Goal: Task Accomplishment & Management: Use online tool/utility

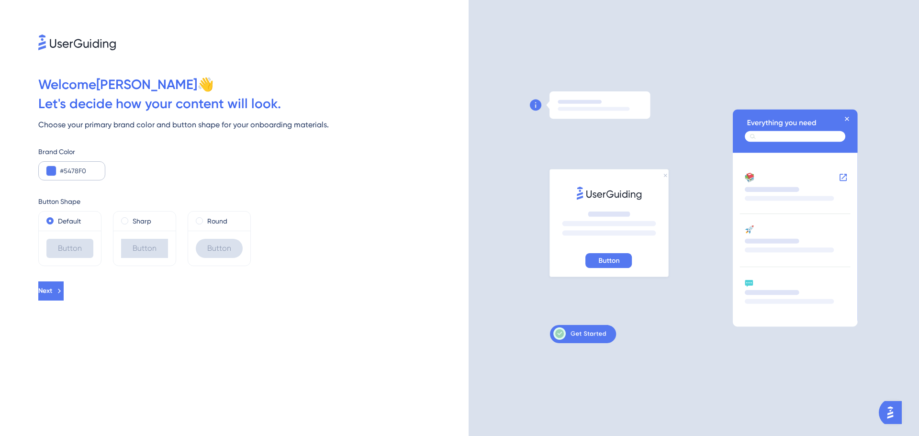
click at [54, 178] on div "#5478F0" at bounding box center [71, 170] width 67 height 19
click at [54, 171] on button at bounding box center [51, 171] width 10 height 10
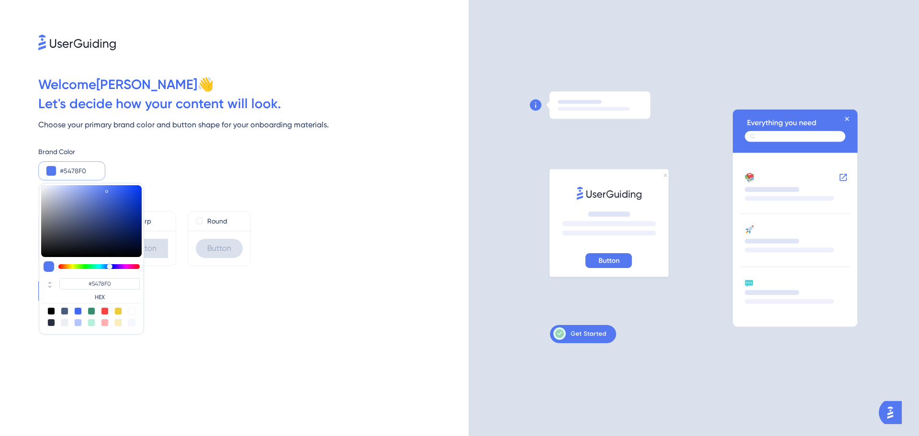
type input "#5477f0"
type input "#5477F0"
type input "#546cf0"
type input "#546CF0"
type input "#5466f0"
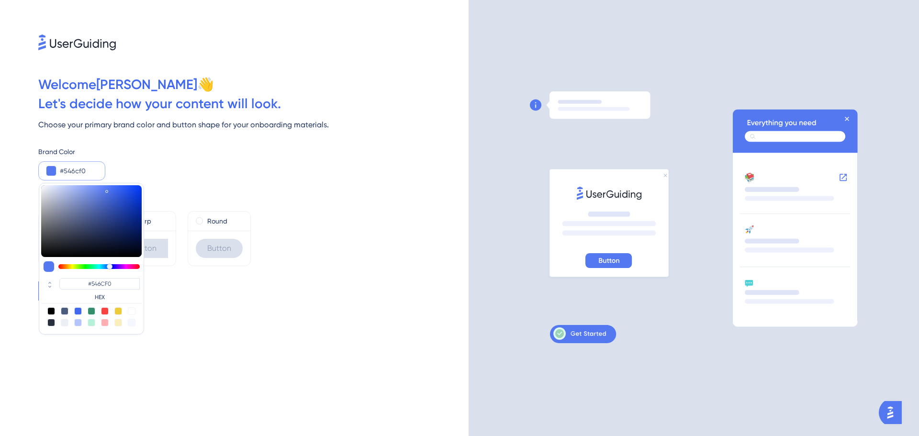
type input "#5466F0"
type input "#5461f0"
type input "#5461F0"
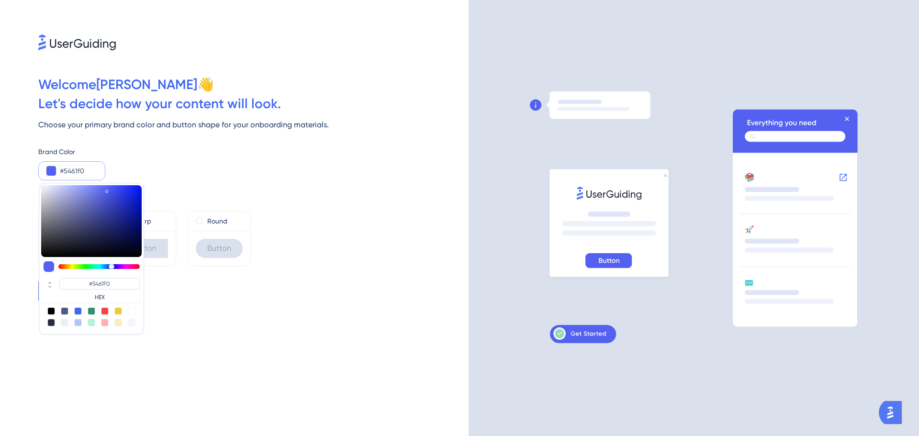
type input "#5456f0"
type input "#5456F0"
type input "#5d54f0"
type input "#5D54F0"
type input "#6354f0"
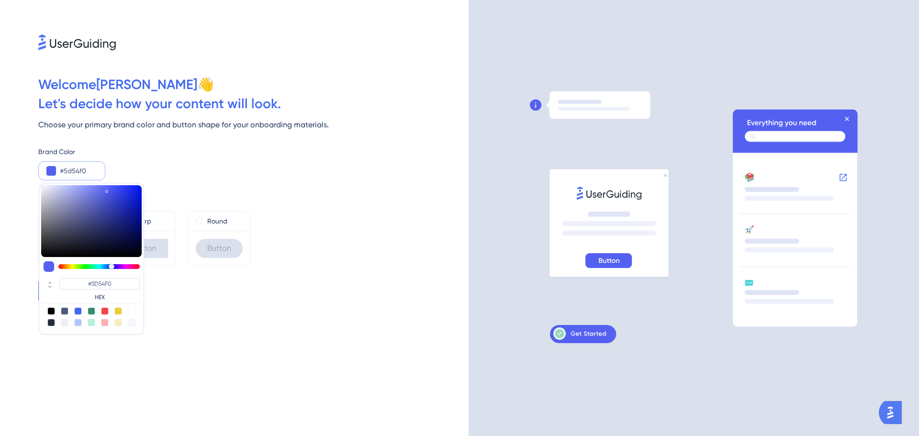
type input "#6354F0"
type input "#6854f0"
type input "#6854F0"
type input "#7354f0"
type input "#7354F0"
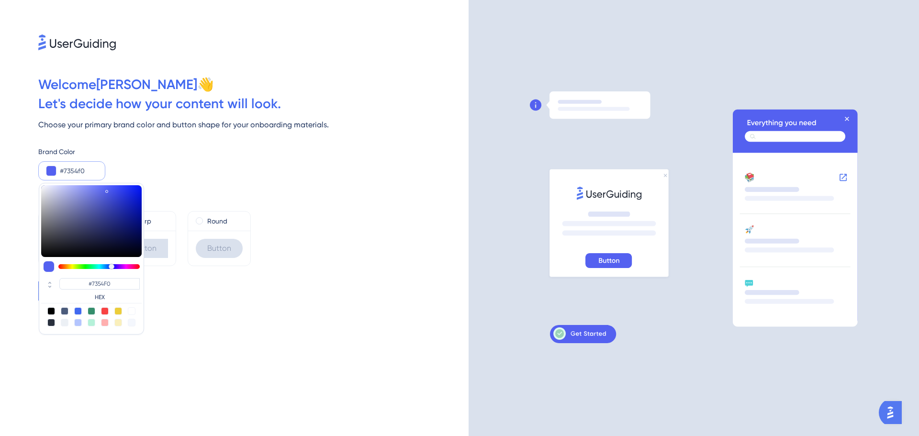
type input "#7954f0"
type input "#7954F0"
type input "#7e54f0"
type input "#7E54F0"
type input "#8454f0"
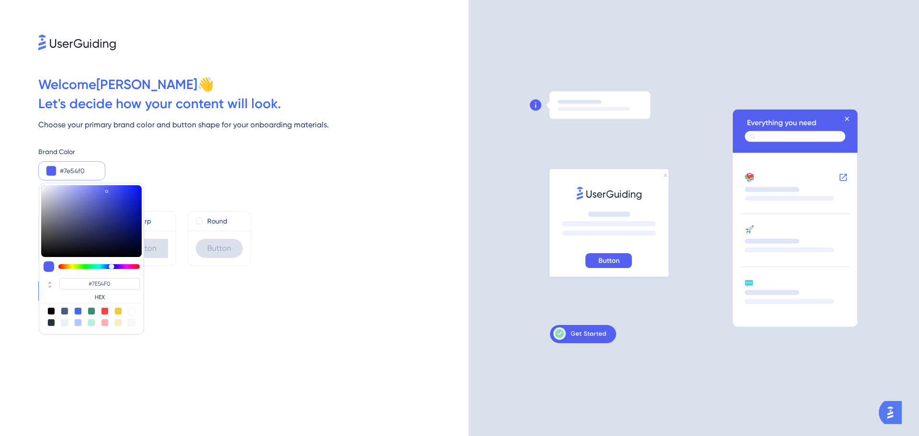
type input "#8454F0"
type input "#8954f0"
type input "#8954F0"
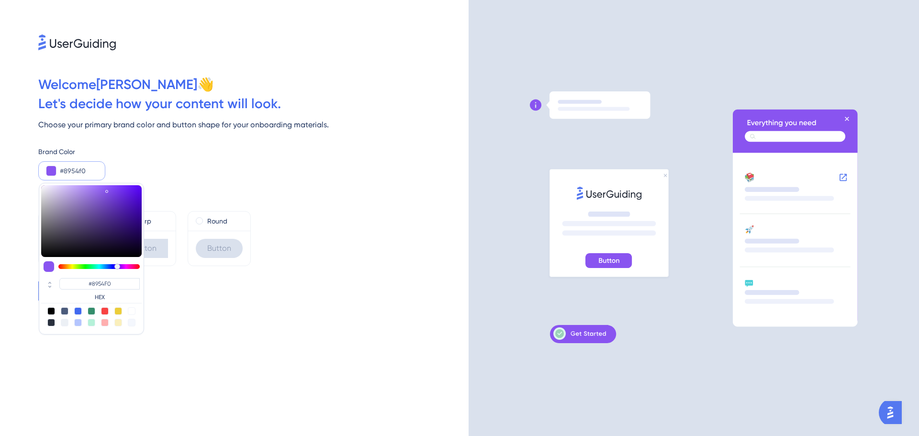
type input "#8f54f0"
type input "#8F54F0"
type input "#9454f0"
type input "#9454F0"
type input "#9a54f0"
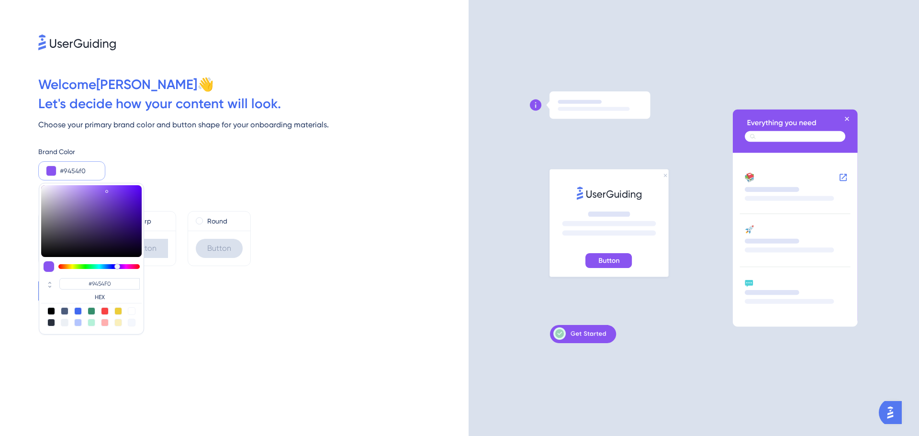
type input "#9A54F0"
type input "#9f54f0"
type input "#9F54F0"
type input "#a554f0"
type input "#A554F0"
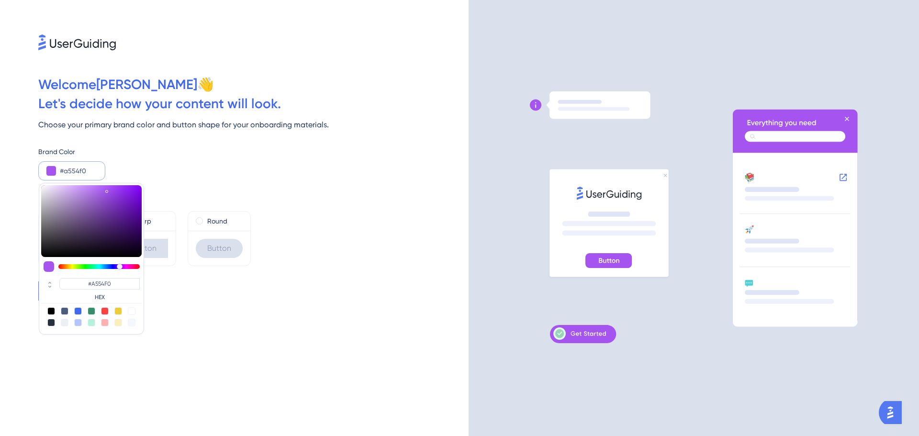
type input "#aa54f0"
type input "#AA54F0"
type input "#b054f0"
type input "#B054F0"
type input "#bb54f0"
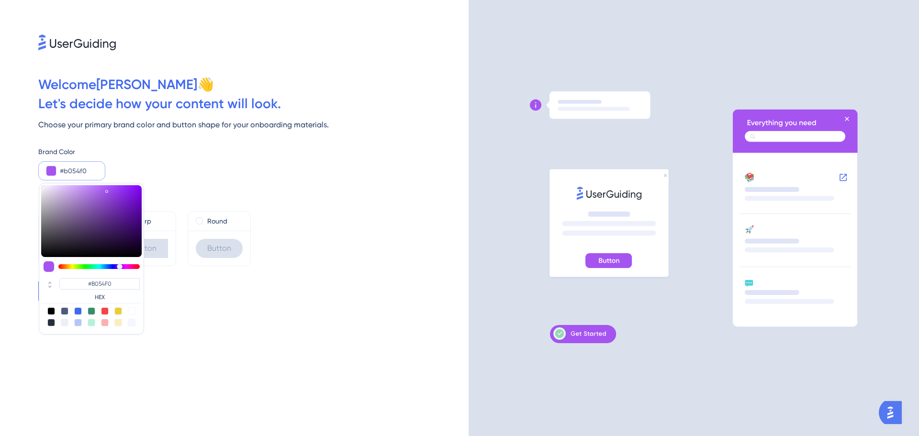
type input "#BB54F0"
type input "#c054f0"
type input "#C054F0"
type input "#c654f0"
type input "#C654F0"
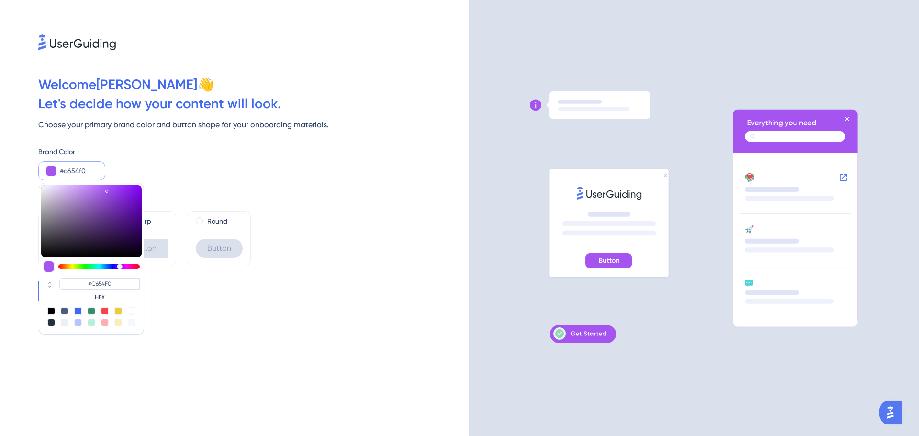
type input "#cb54f0"
type input "#CB54F0"
type input "#d154f0"
type input "#D154F0"
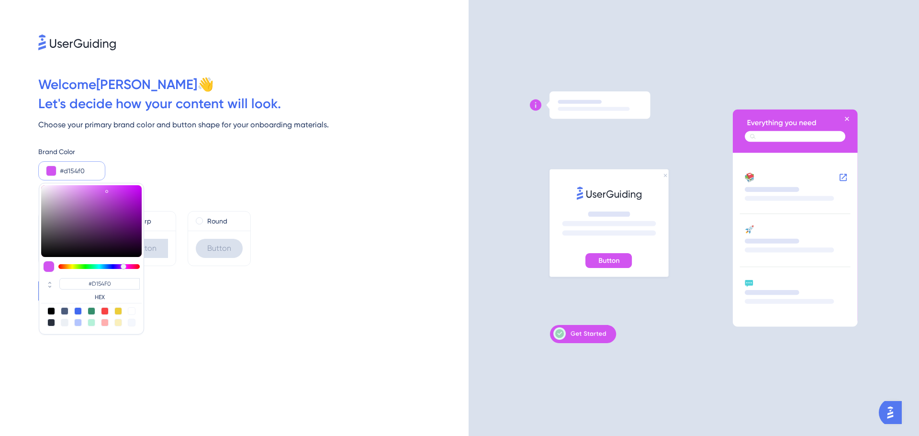
type input "#d654f0"
type input "#D654F0"
type input "#dc54f0"
type input "#DC54F0"
type input "#e154f0"
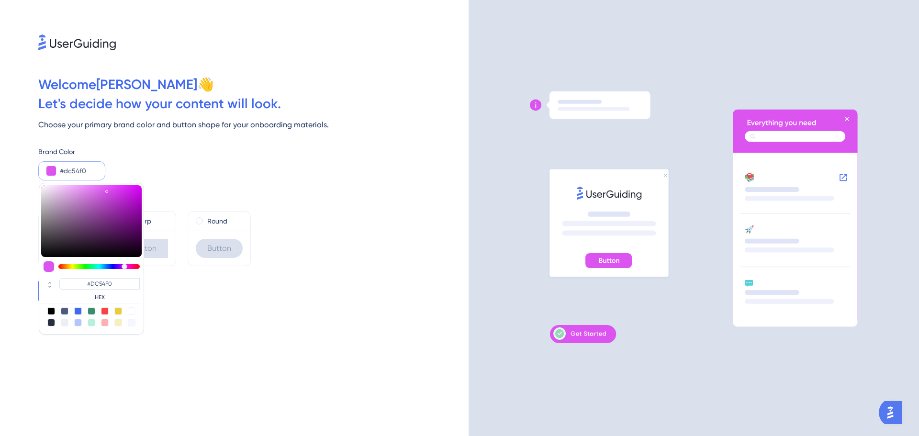
type input "#E154F0"
type input "#e754f0"
type input "#E754F0"
type input "#ec54f0"
type input "#EC54F0"
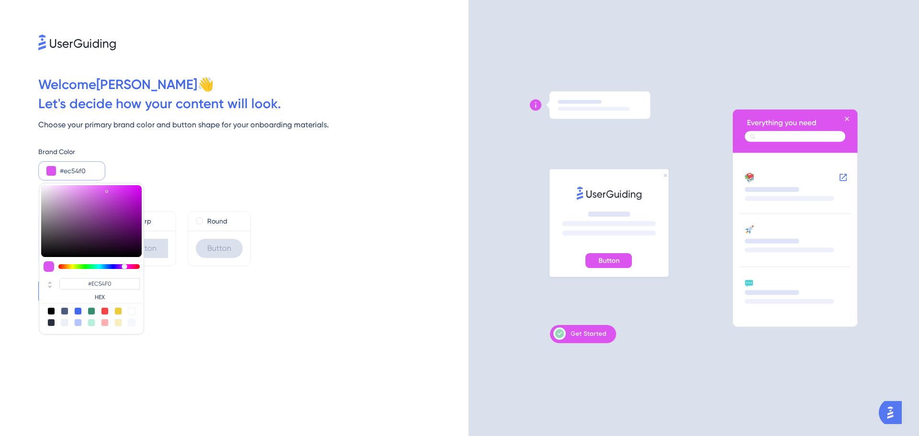
type input "#f054ee"
type input "#F054EE"
type input "#f054e9"
type input "#F054E9"
type input "#f054e3"
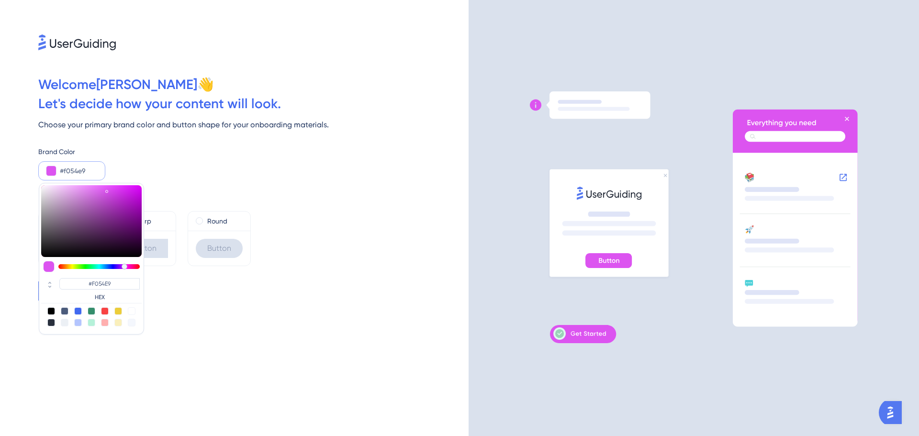
type input "#F054E3"
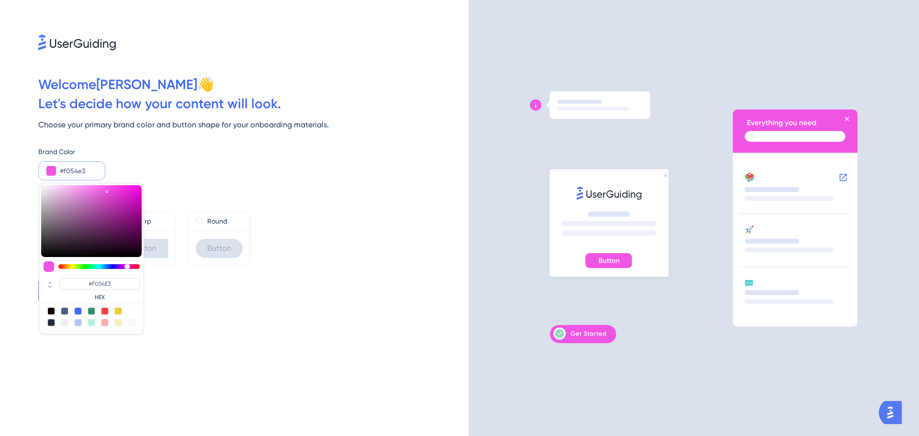
type input "#f054de"
type input "#F054DE"
type input "#f054d8"
type input "#F054D8"
type input "#f054d3"
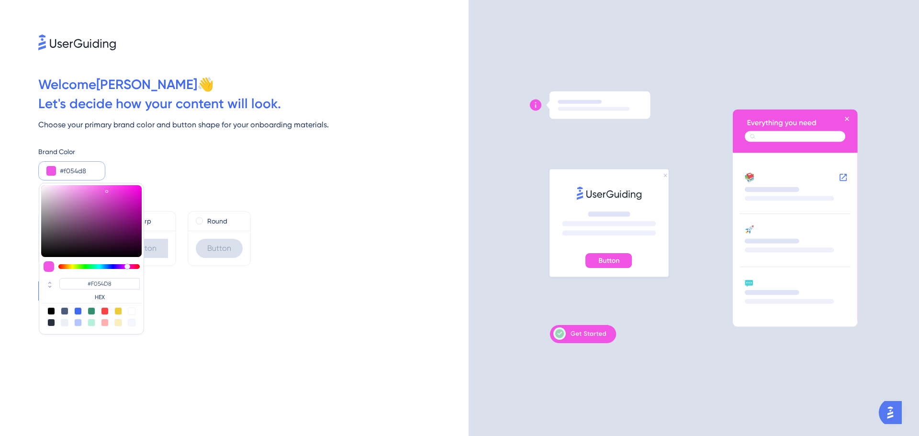
type input "#F054D3"
type input "#f054cd"
type input "#F054CD"
type input "#f054c8"
type input "#F054C8"
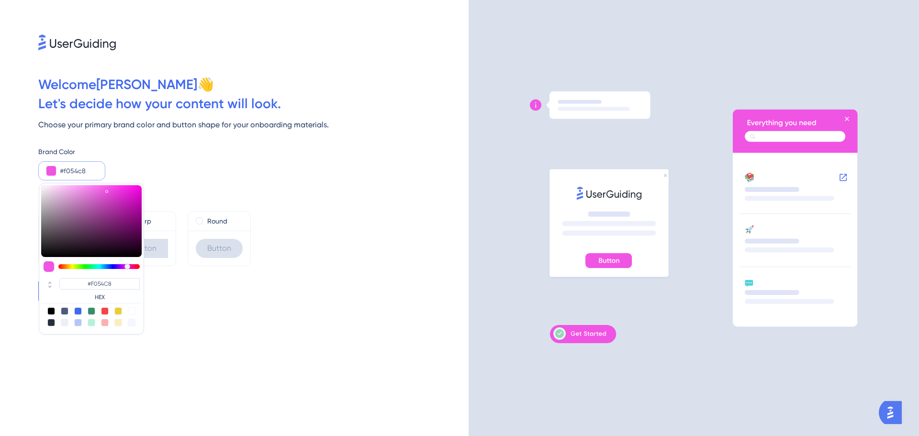
type input "#f054c2"
type input "#F054C2"
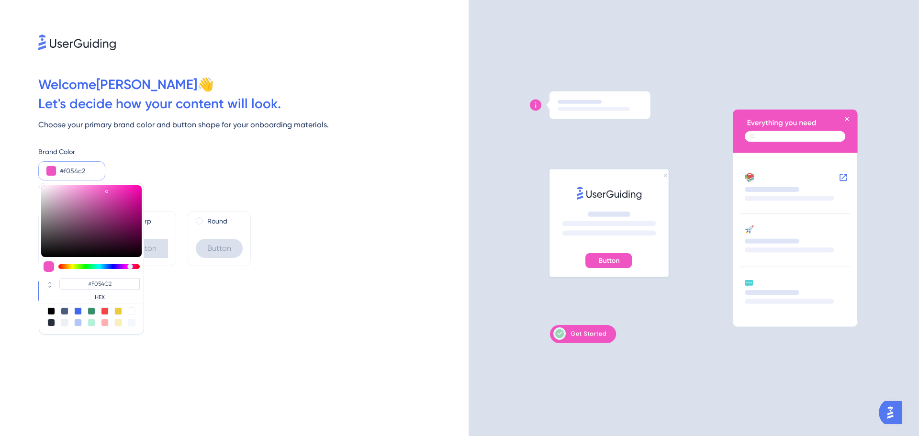
type input "#f054bd"
type input "#F054BD"
type input "#f054b7"
type input "#F054B7"
type input "#f054b2"
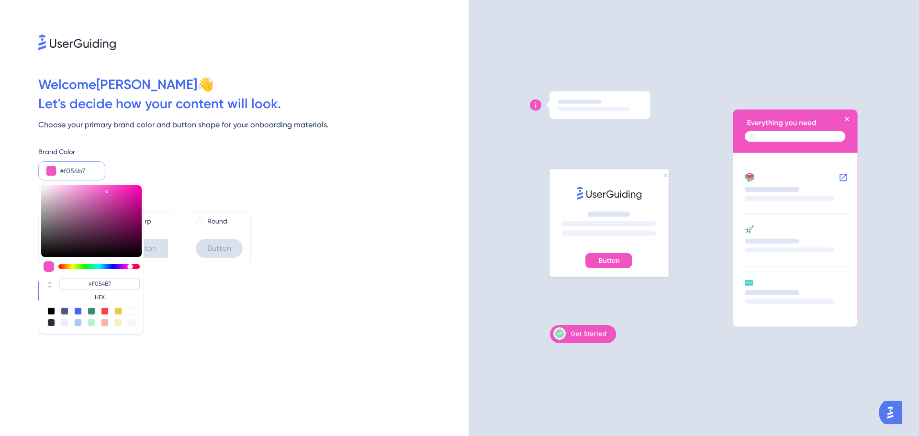
type input "#F054B2"
type input "#f054ac"
type input "#F054AC"
type input "#f054a7"
type input "#F054A7"
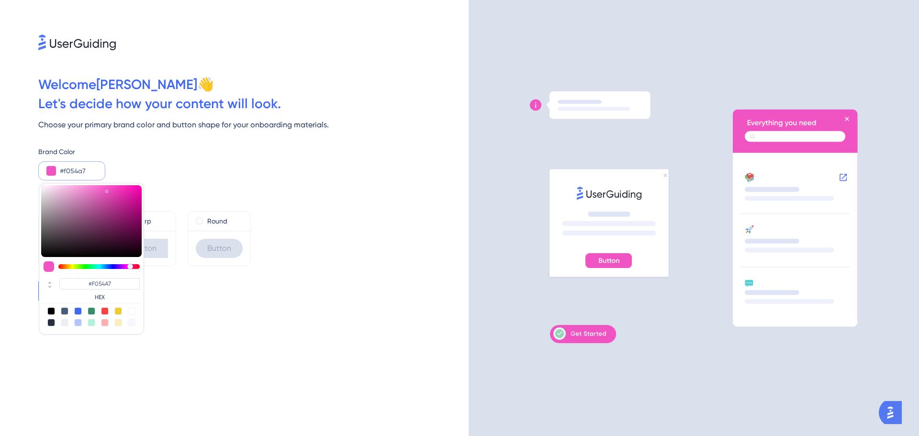
type input "#f054a1"
type input "#F054A1"
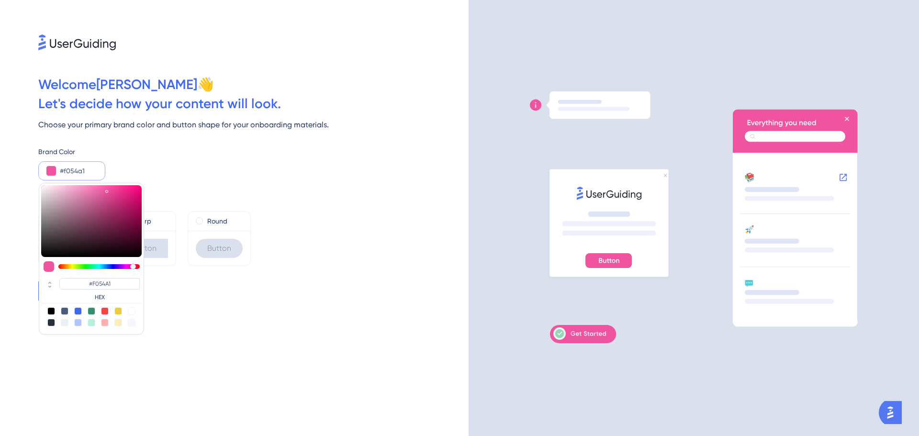
type input "#f05496"
type input "#F05496"
type input "#f05491"
type input "#F05491"
type input "#f0548b"
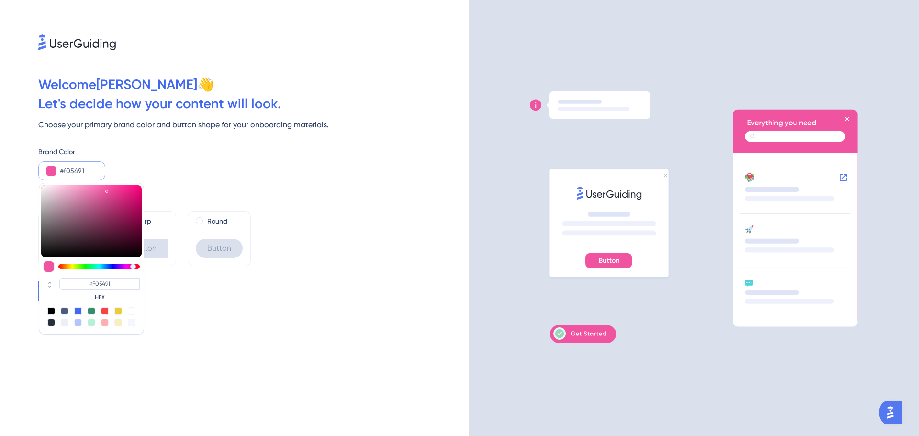
type input "#F0548B"
type input "#f05486"
type input "#F05486"
type input "#f05480"
type input "#F05480"
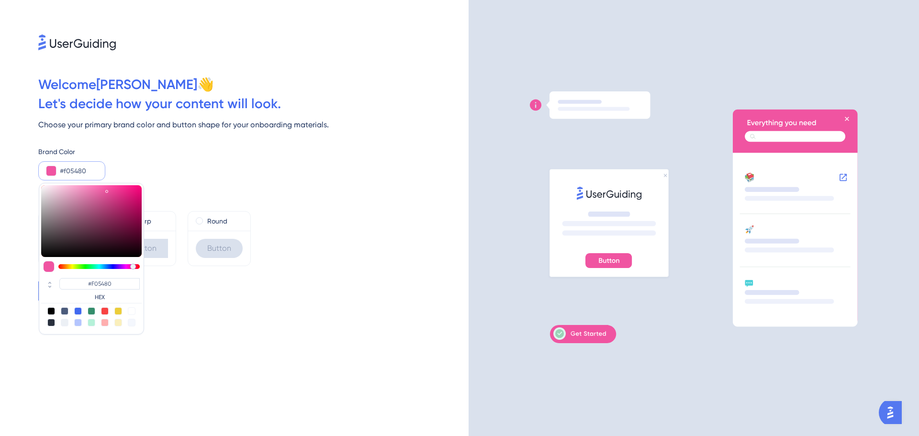
type input "#f0547b"
type input "#F0547B"
type input "#f05475"
type input "#F05475"
type input "#f0546f"
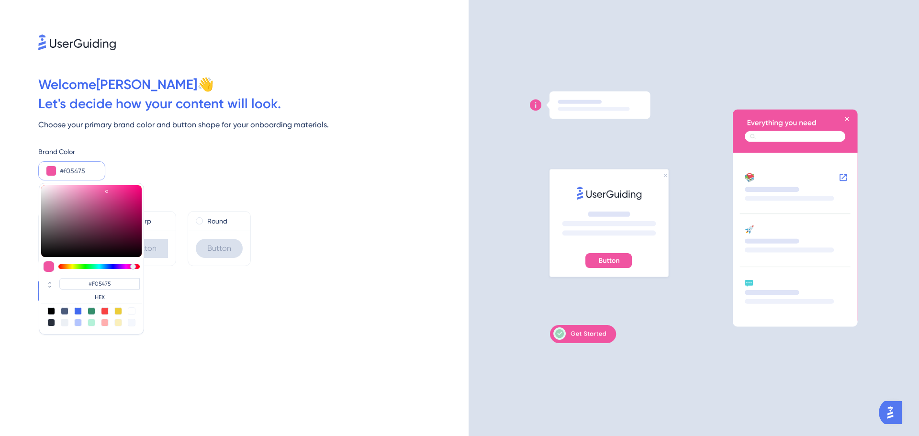
type input "#F0546F"
type input "#f05464"
type input "#F05464"
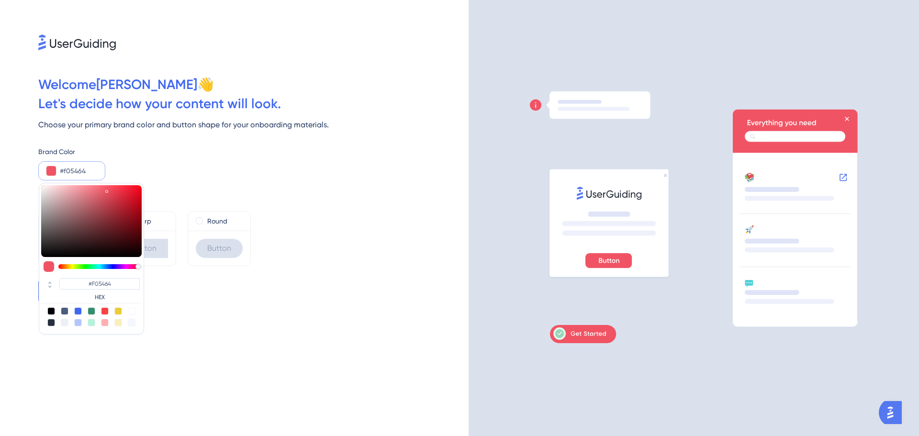
type input "#f0545f"
type input "#F0545F"
type input "#f05459"
type input "#F05459"
type input "#f05457"
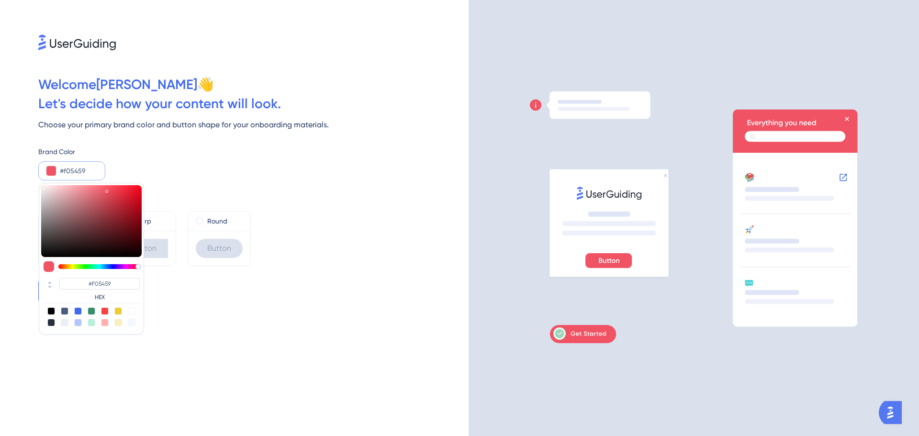
type input "#F05457"
drag, startPoint x: 110, startPoint y: 267, endPoint x: 126, endPoint y: 259, distance: 18.2
click at [144, 266] on div "#F05457 HEX" at bounding box center [91, 259] width 105 height 152
type input "#5d1c1d"
type input "#5D1C1D"
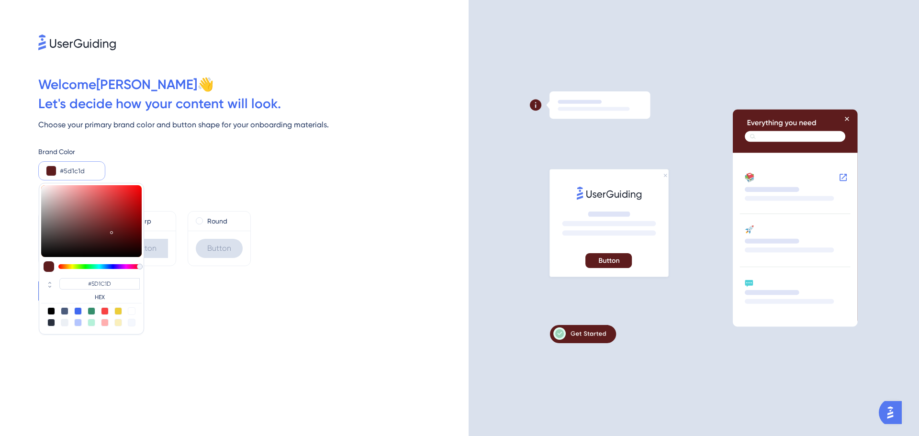
type input "#5f1c1d"
type input "#5F1C1D"
type input "#611e1f"
type input "#611E1F"
type input "#682223"
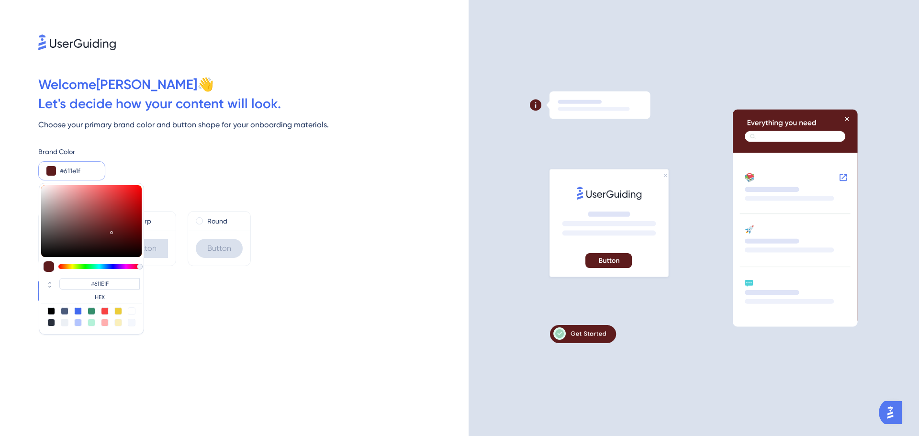
type input "#682223"
type input "#6b2425"
type input "#6B2425"
type input "#6e2627"
type input "#6E2627"
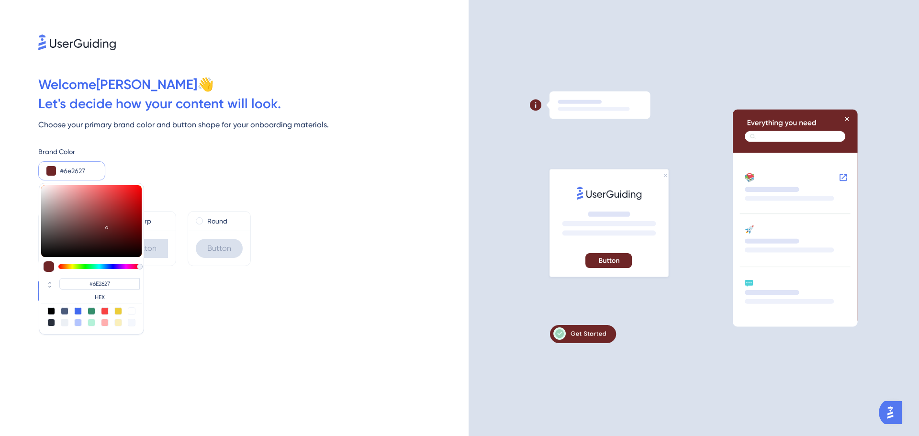
type input "#722829"
type input "#752a2b"
type input "#752A2B"
type input "#772c2d"
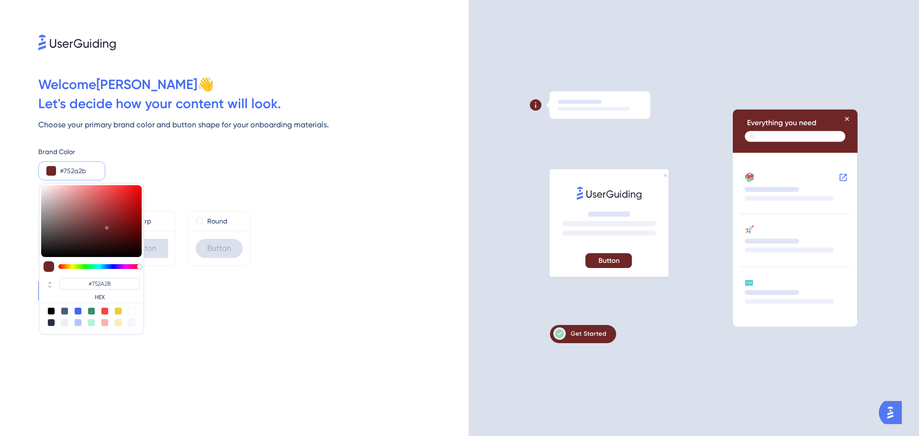
type input "#772C2D"
type input "#7a2e2f"
type input "#7A2E2F"
type input "#7e3132"
type input "#7E3132"
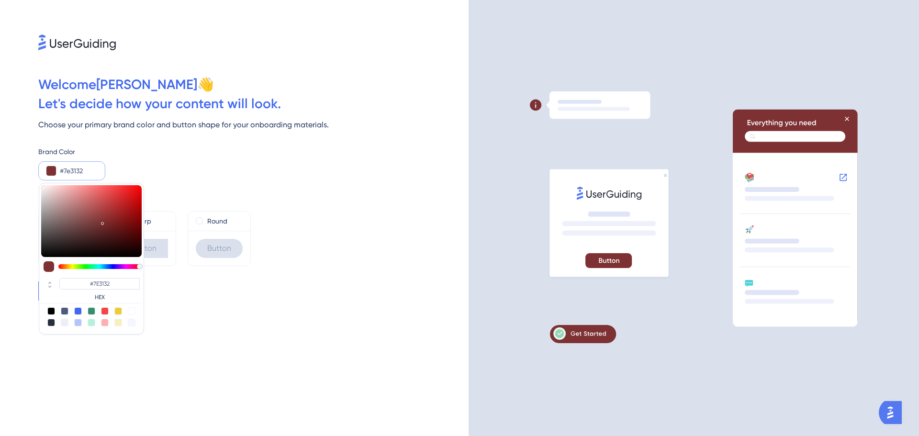
type input "#803233"
type input "#853637"
type input "#863839"
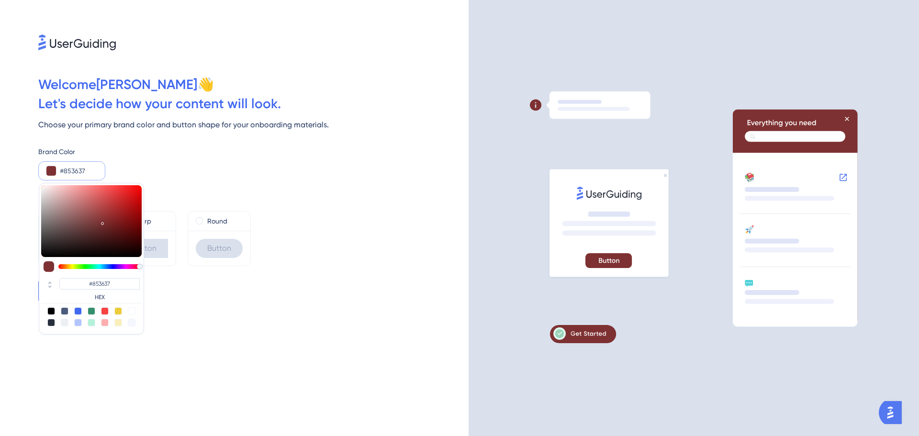
type input "#863839"
type input "#8a3b3c"
type input "#8A3B3C"
type input "#8a3c3d"
type input "#8A3C3D"
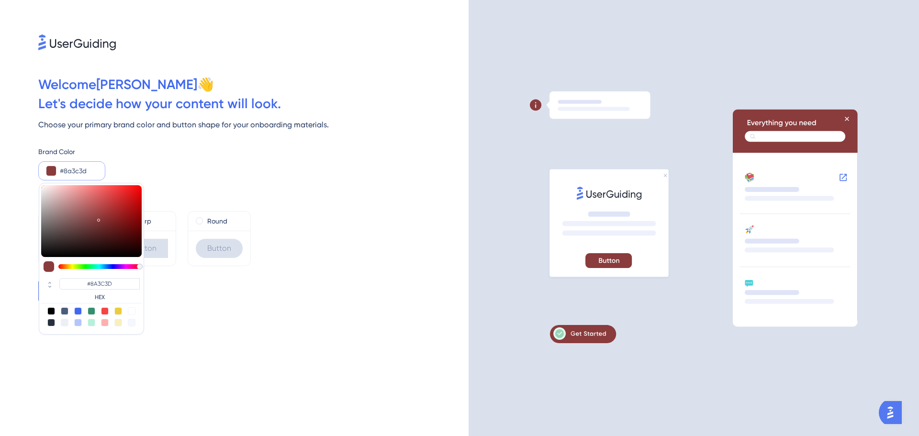
type input "#8b3e3f"
type input "#8B3E3F"
type input "#8d4041"
type input "#8D4041"
type input "#904344"
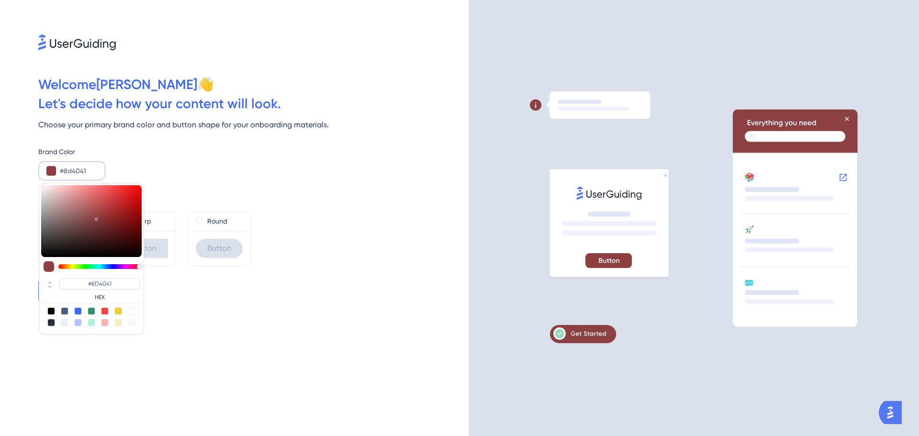
type input "#904344"
type input "#924546"
type input "#96494a"
type input "#96494A"
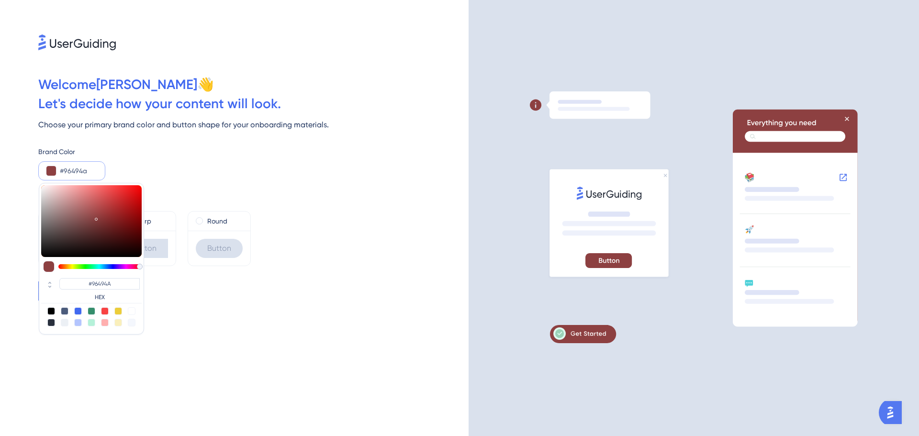
type input "#9b4d4e"
type input "#9B4D4E"
type input "#9e5152"
type input "#9E5152"
type input "#a15354"
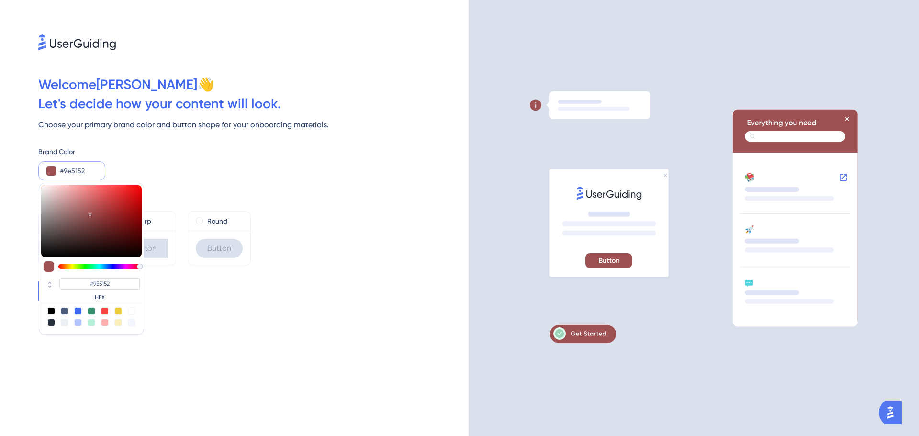
type input "#A15354"
type input "#a75758"
type input "#A75758"
type input "#ad5c5e"
type input "#AD5C5E"
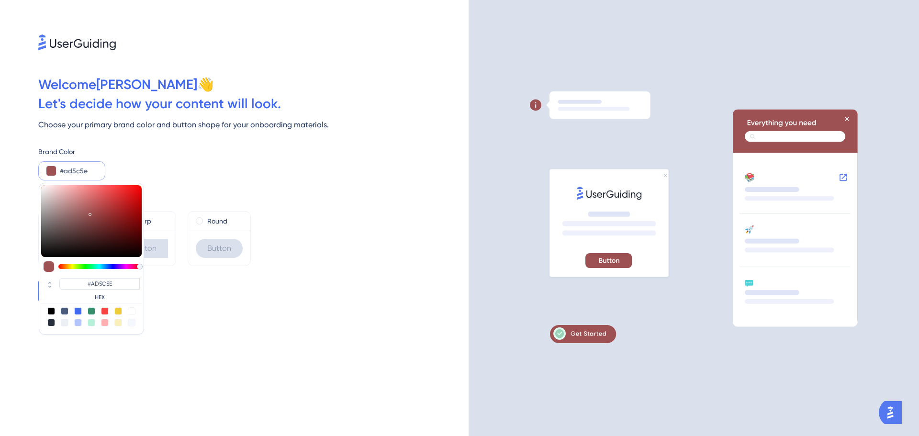
type input "#b36062"
type input "#B36062"
type input "#b86466"
type input "#B86466"
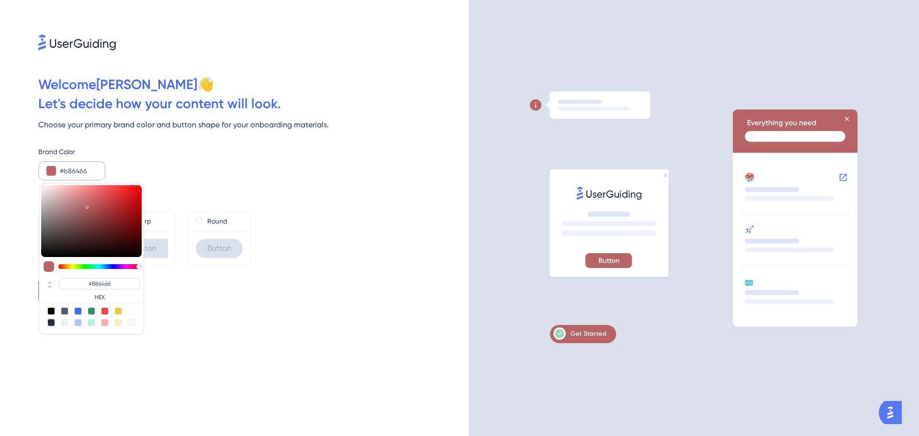
type input "#bb6668"
type input "#BB6668"
type input "#c26b6d"
type input "#C26B6D"
type input "#c97274"
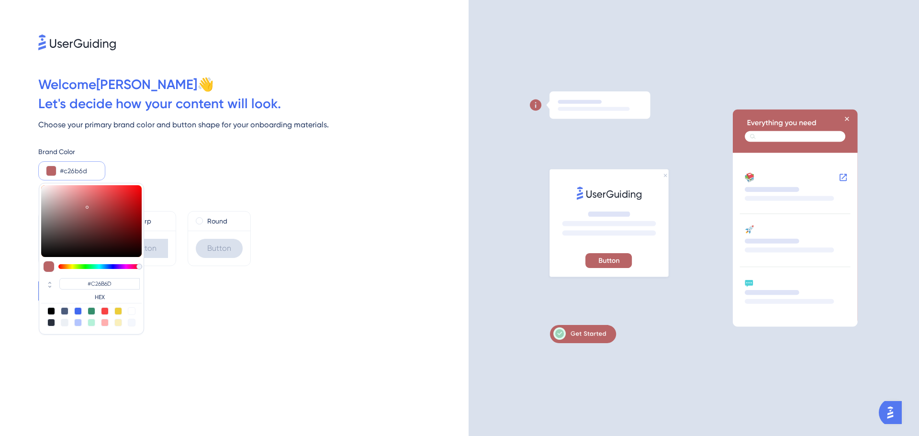
type input "#C97274"
type input "#cc7577"
type input "#CC7577"
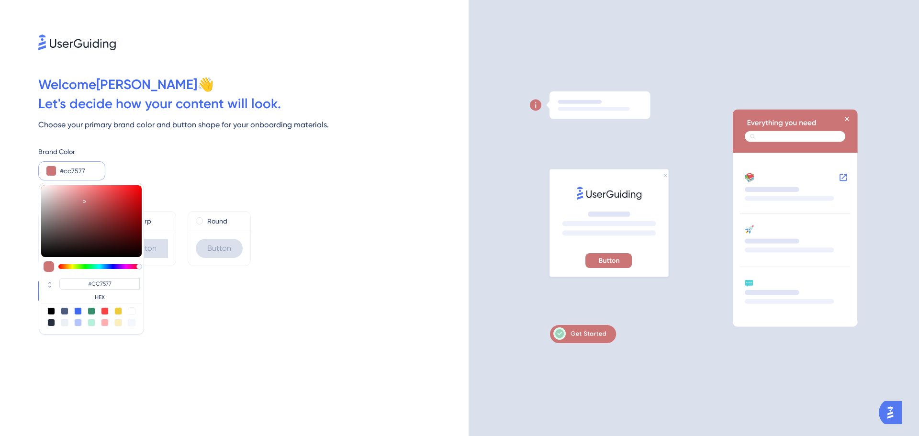
type input "#ce7678"
type input "#CE7678"
type input "#ce7577"
type input "#CE7577"
type input "#ce7072"
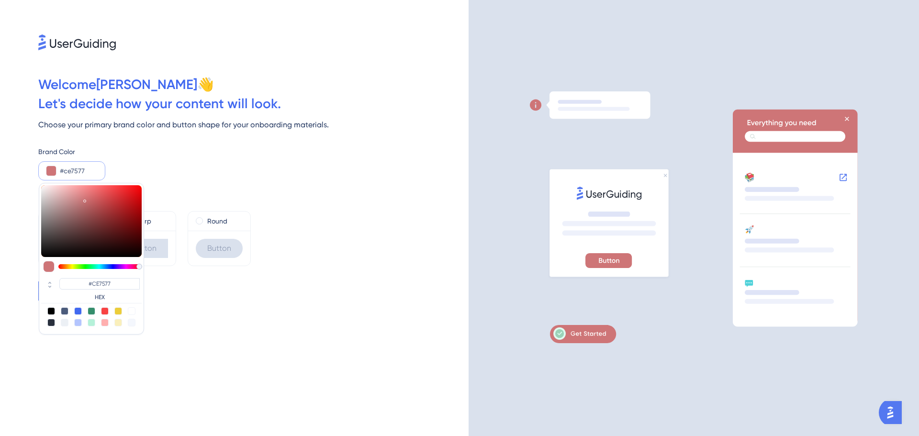
type input "#CE7072"
type input "#ce696b"
type input "#CE696B"
type input "#ce6466"
type input "#CE6466"
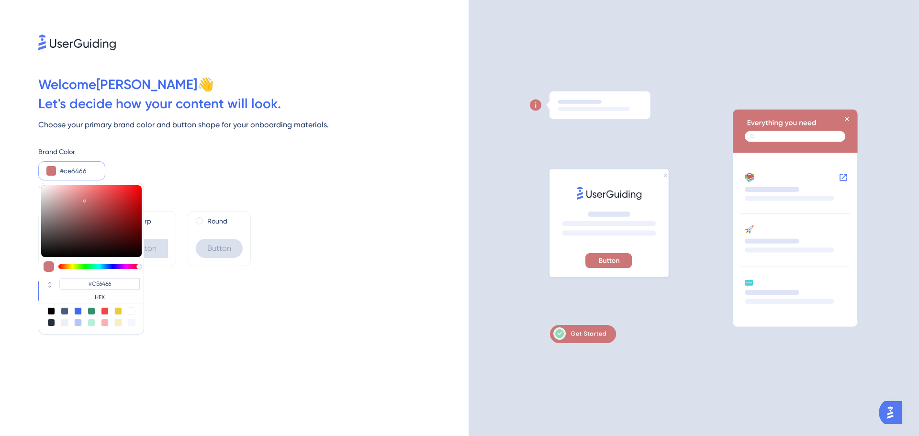
type input "#ce5e60"
type input "#CE5E60"
type input "#ce5d5f"
type input "#CE5D5F"
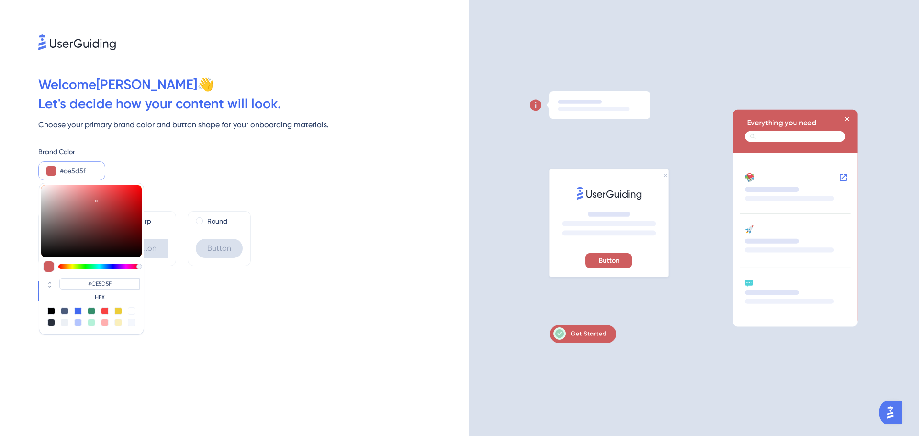
type input "#ce5c5e"
type input "#CE5C5E"
type input "#cc5a5c"
type input "#CC5A5C"
type input "#ca585a"
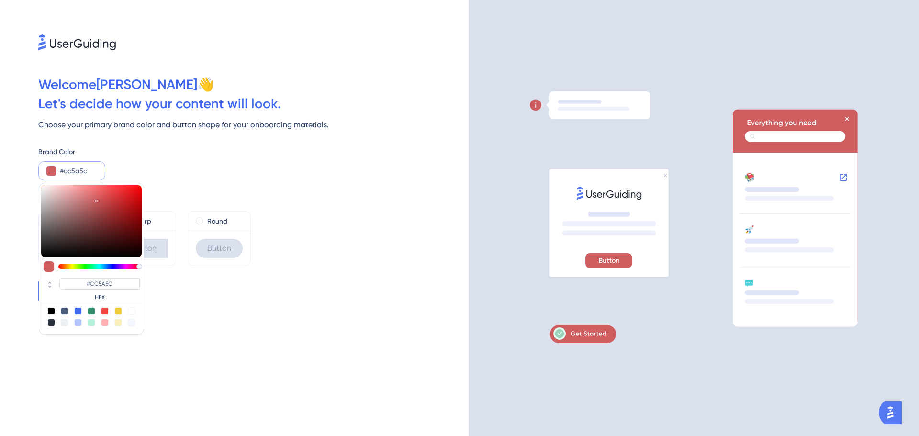
type input "#CA585A"
type input "#ca5759"
type input "#CA5759"
drag, startPoint x: 112, startPoint y: 231, endPoint x: 101, endPoint y: 203, distance: 29.2
click at [101, 203] on div at bounding box center [91, 221] width 101 height 72
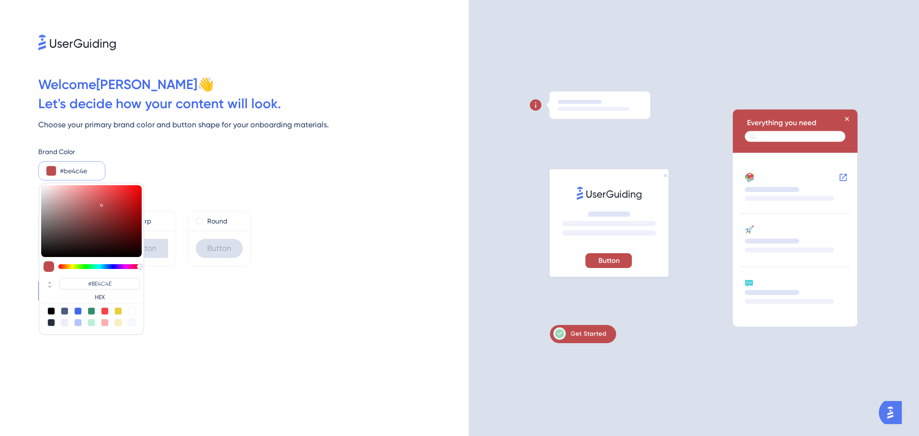
click at [361, 211] on div "Default Button Sharp Button Round Button" at bounding box center [253, 238] width 430 height 55
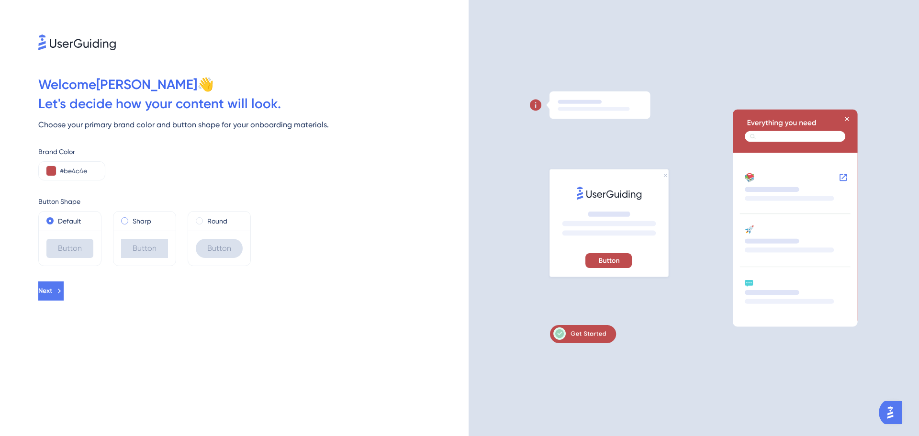
click at [131, 217] on div "Sharp" at bounding box center [144, 220] width 47 height 11
click at [202, 221] on span at bounding box center [199, 220] width 7 height 7
click at [206, 219] on input "radio" at bounding box center [206, 219] width 0 height 0
click at [75, 224] on label "Default" at bounding box center [69, 220] width 23 height 11
click at [66, 292] on button "Next" at bounding box center [51, 290] width 27 height 19
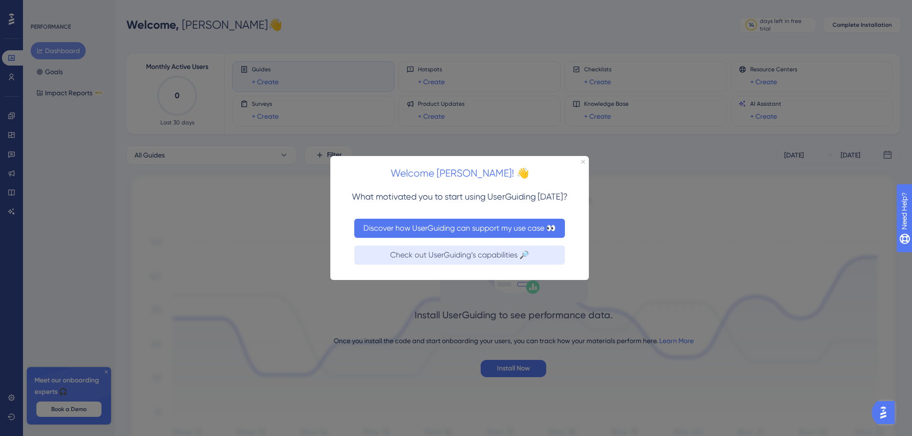
click at [490, 232] on button "Discover how UserGuiding can support my use case 👀" at bounding box center [459, 227] width 211 height 19
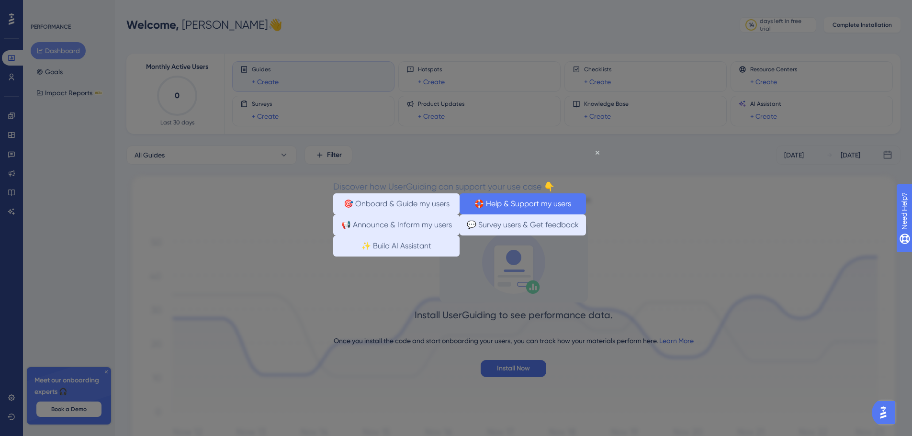
click at [529, 204] on button "🛟 Help & Support my users" at bounding box center [523, 203] width 126 height 21
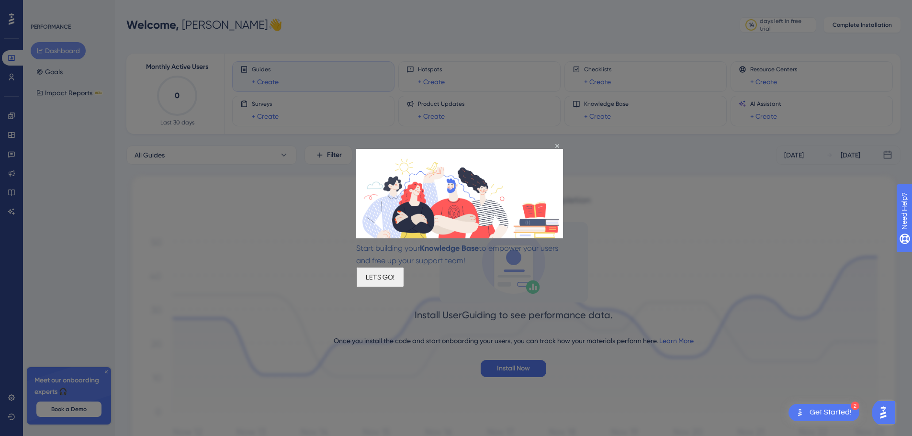
click at [404, 271] on button "LET'S GO!" at bounding box center [380, 277] width 48 height 20
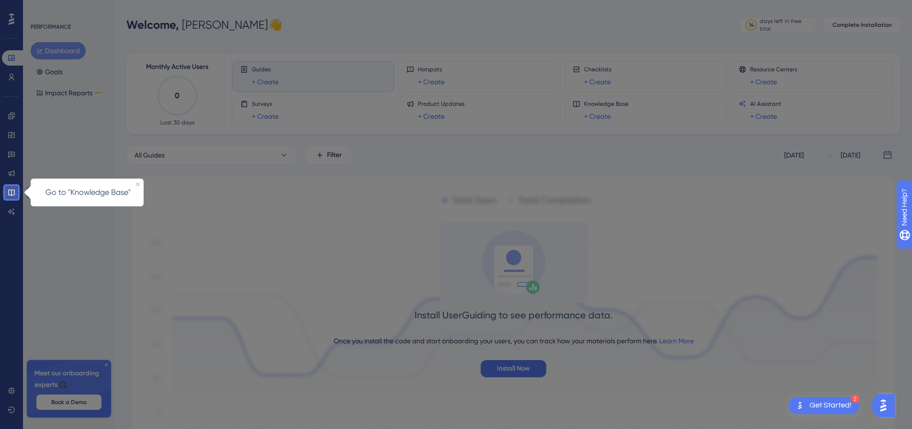
click at [7, 191] on link at bounding box center [11, 192] width 19 height 15
click at [15, 191] on icon at bounding box center [12, 193] width 8 height 8
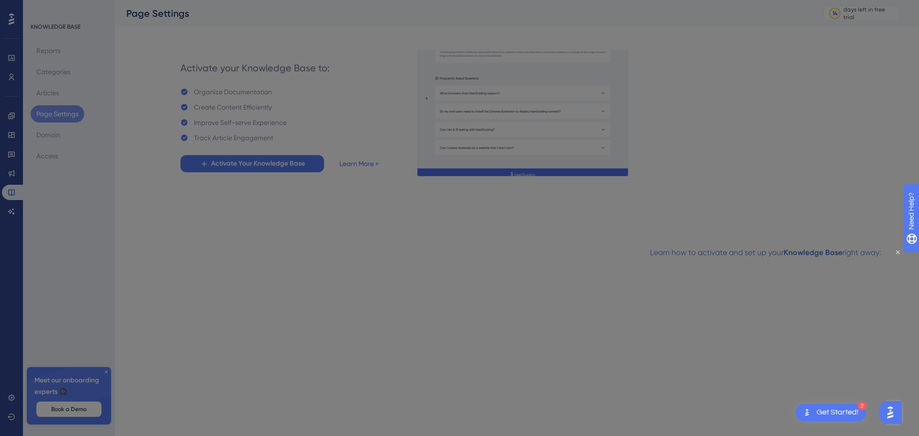
click at [283, 196] on div at bounding box center [459, 218] width 919 height 436
click at [237, 162] on div at bounding box center [459, 218] width 919 height 436
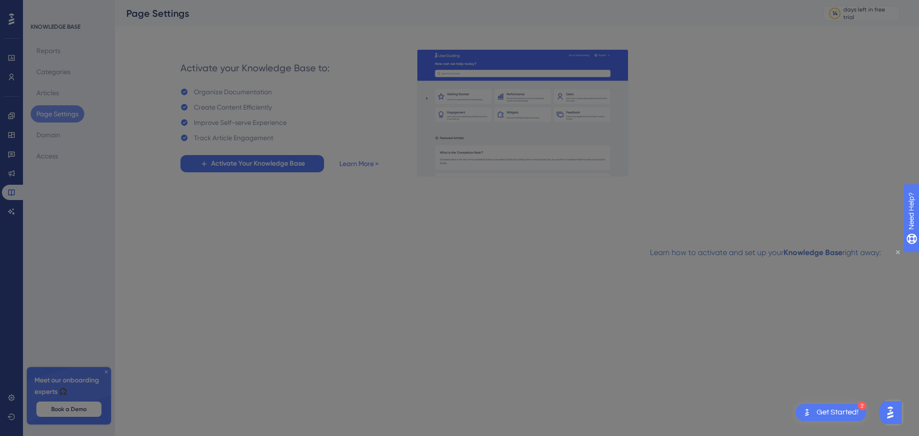
click at [897, 250] on icon "Close Preview" at bounding box center [898, 252] width 4 height 4
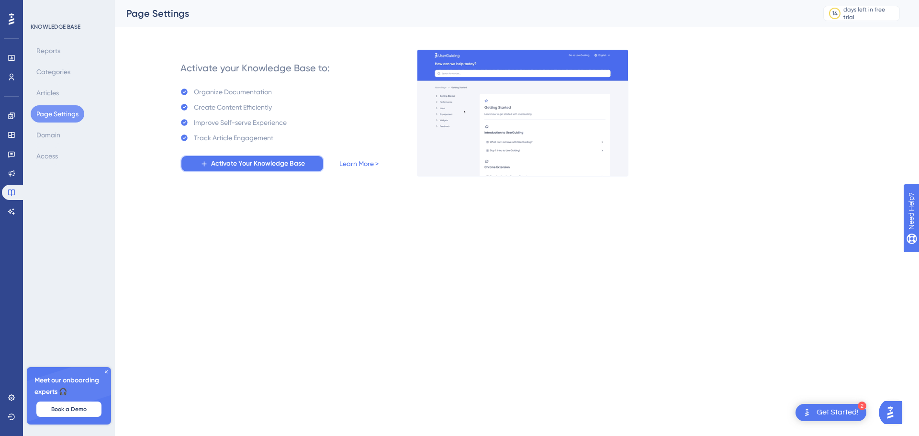
click at [259, 163] on span "Activate Your Knowledge Base" at bounding box center [258, 163] width 94 height 11
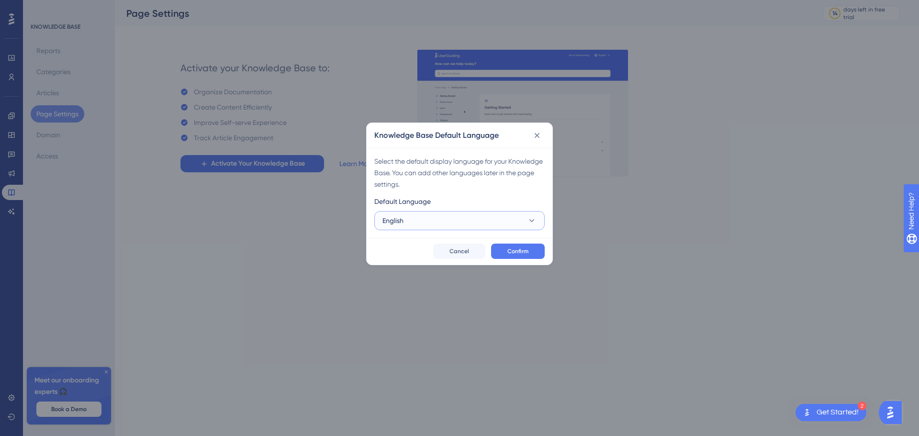
click at [406, 222] on button "English" at bounding box center [459, 220] width 170 height 19
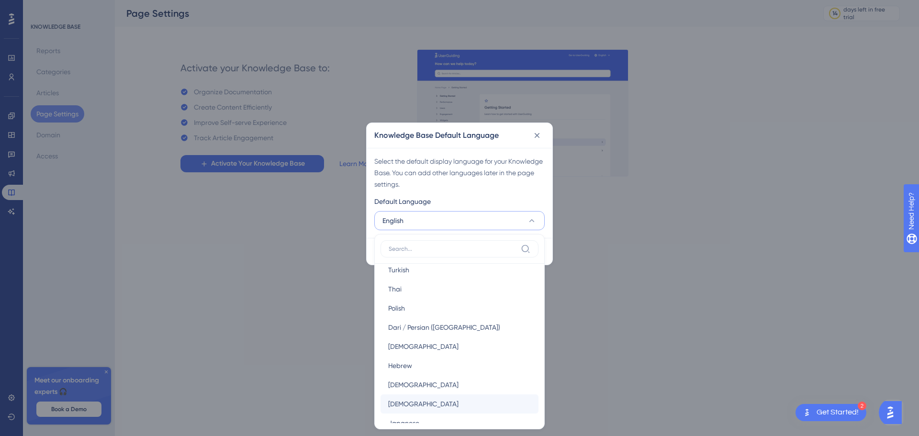
scroll to position [579, 0]
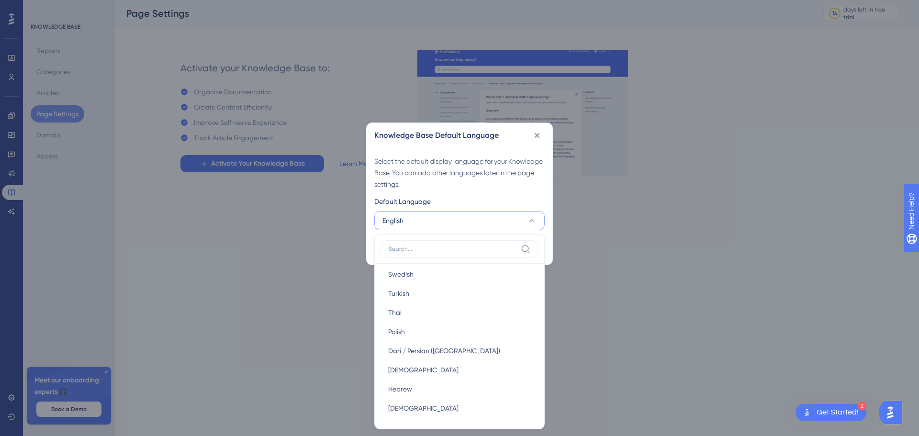
click at [445, 247] on input at bounding box center [453, 249] width 128 height 8
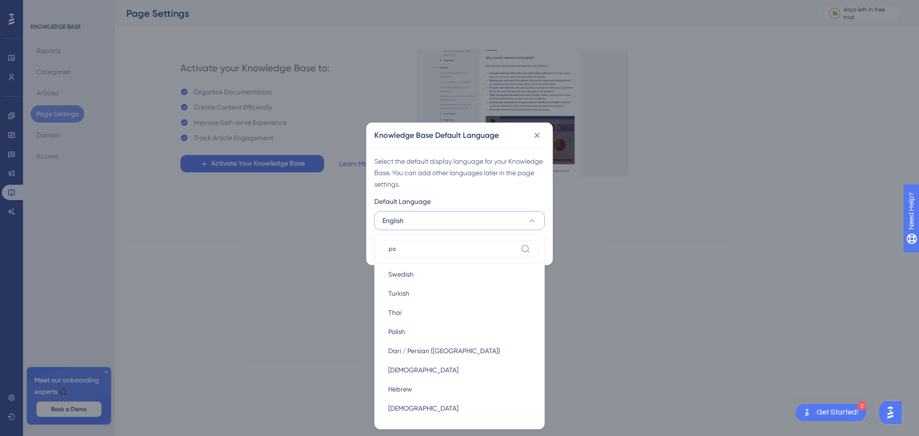
scroll to position [0, 0]
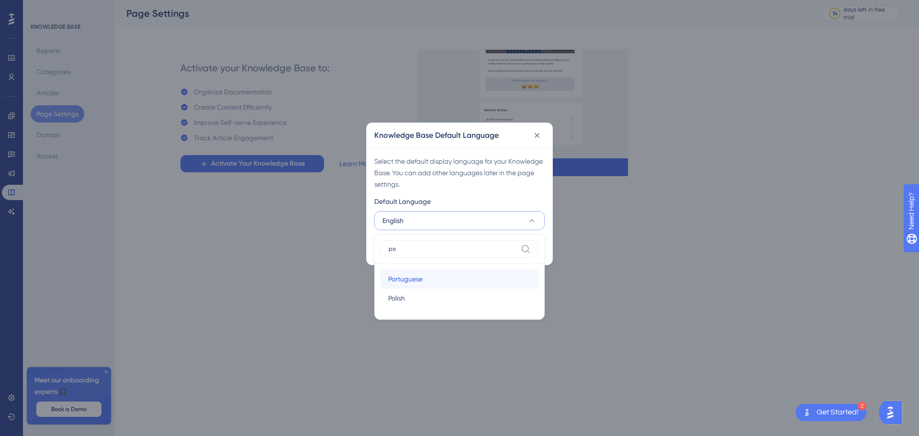
click at [442, 281] on div "Portuguese Portuguese" at bounding box center [459, 279] width 143 height 19
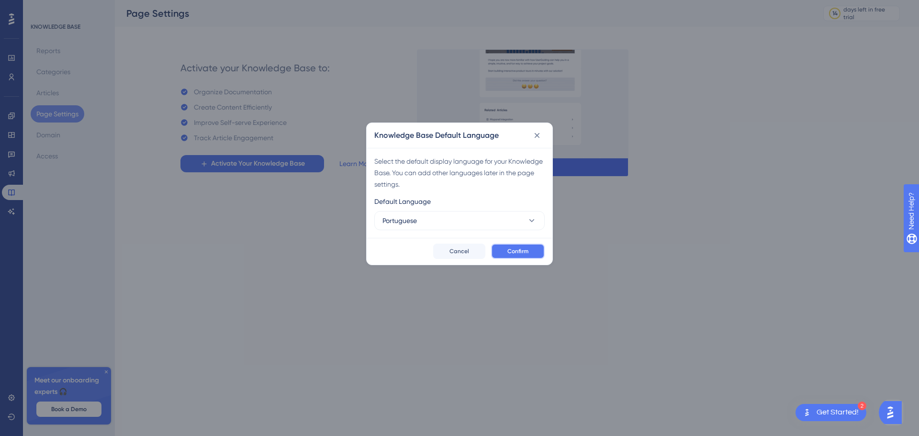
click at [514, 251] on span "Confirm" at bounding box center [517, 251] width 21 height 8
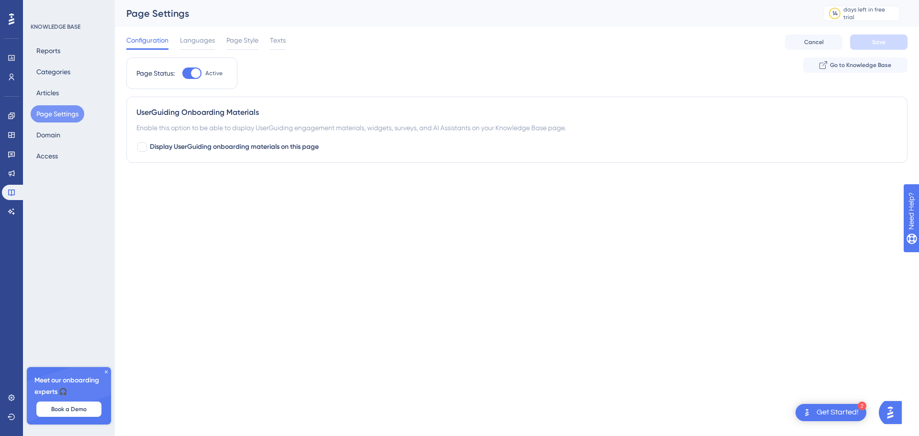
click at [836, 418] on div "2 Get Started!" at bounding box center [831, 412] width 71 height 17
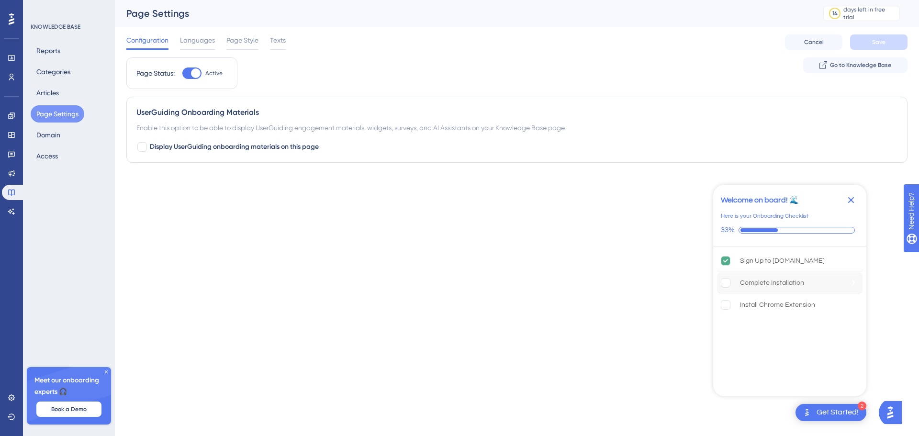
click at [784, 279] on div "Complete Installation" at bounding box center [772, 282] width 64 height 11
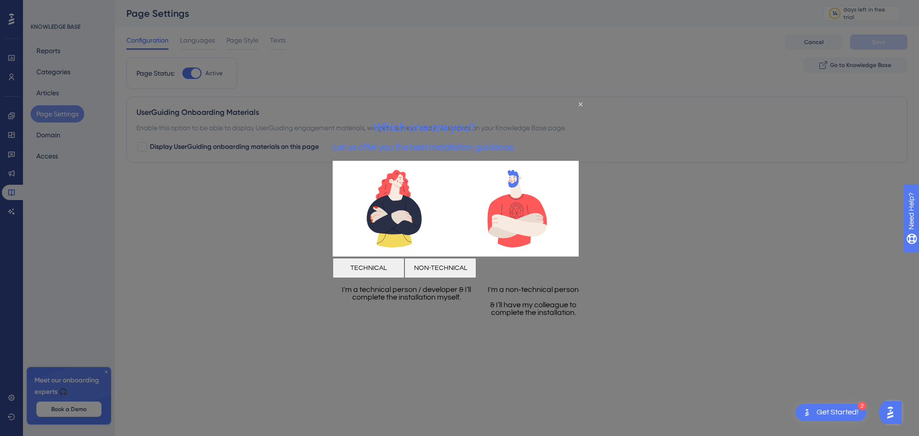
drag, startPoint x: 520, startPoint y: 272, endPoint x: 854, endPoint y: 371, distance: 347.6
click at [476, 272] on button "NON-TECHNICAL" at bounding box center [441, 268] width 72 height 20
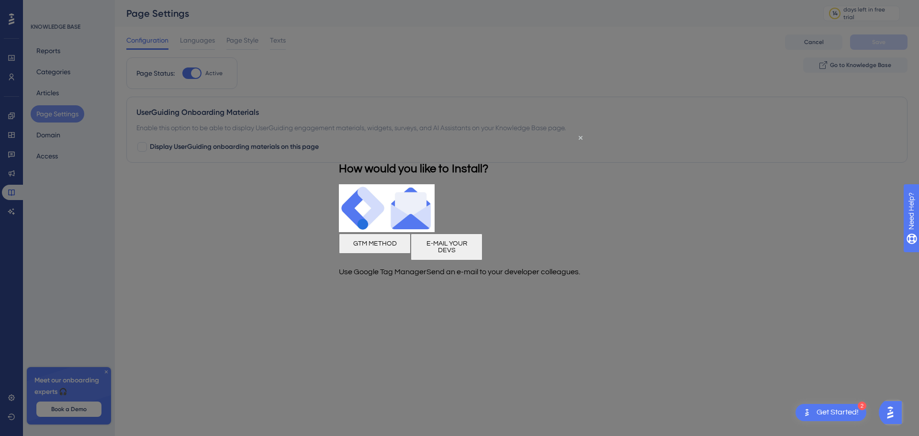
click at [411, 245] on button "GTM METHOD" at bounding box center [375, 243] width 72 height 20
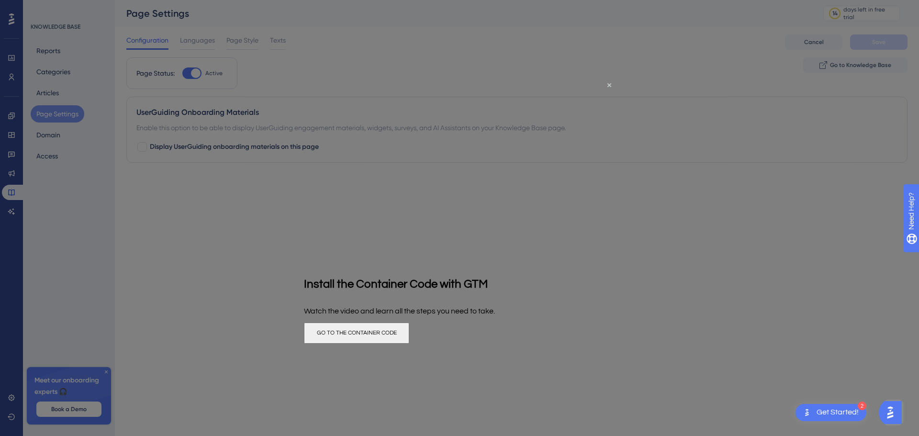
click at [409, 329] on button "GO TO THE CONTAINER CODE" at bounding box center [356, 333] width 105 height 21
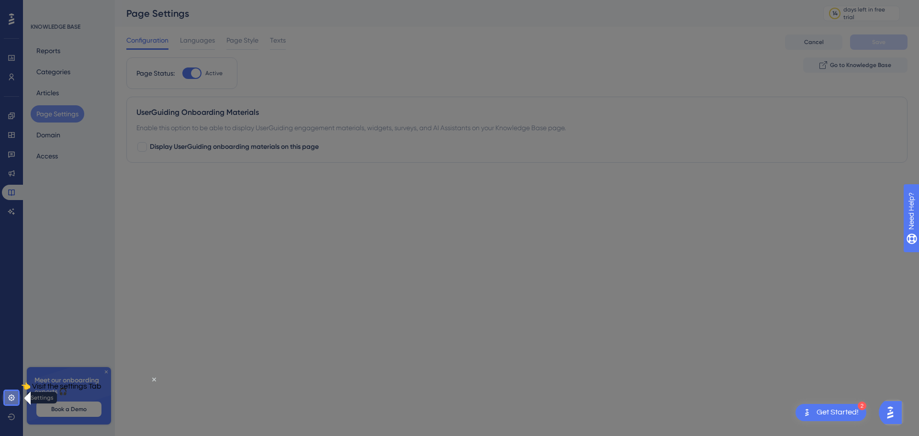
click at [9, 396] on icon at bounding box center [12, 398] width 8 height 8
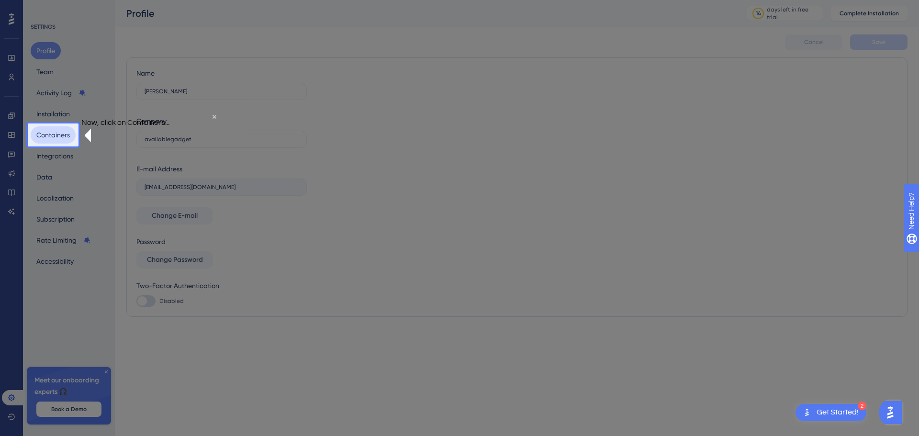
click at [70, 137] on button "Containers" at bounding box center [53, 134] width 45 height 17
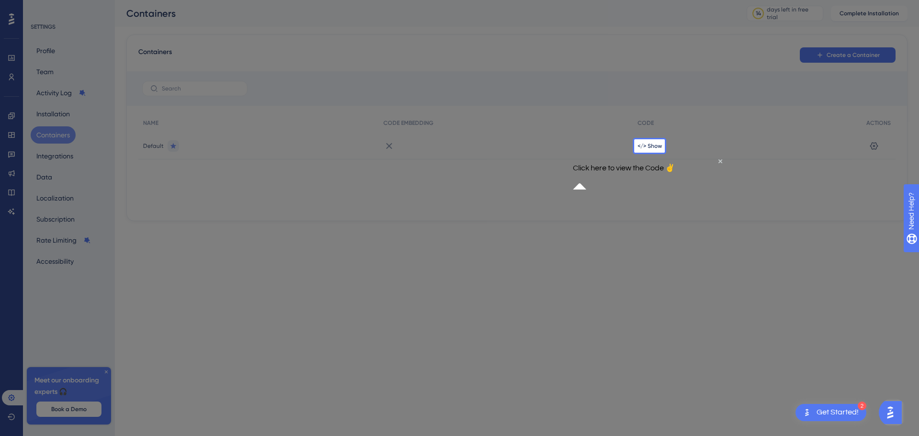
click at [661, 140] on div "</> Show" at bounding box center [747, 146] width 229 height 27
click at [658, 144] on span "</> Show" at bounding box center [650, 146] width 24 height 8
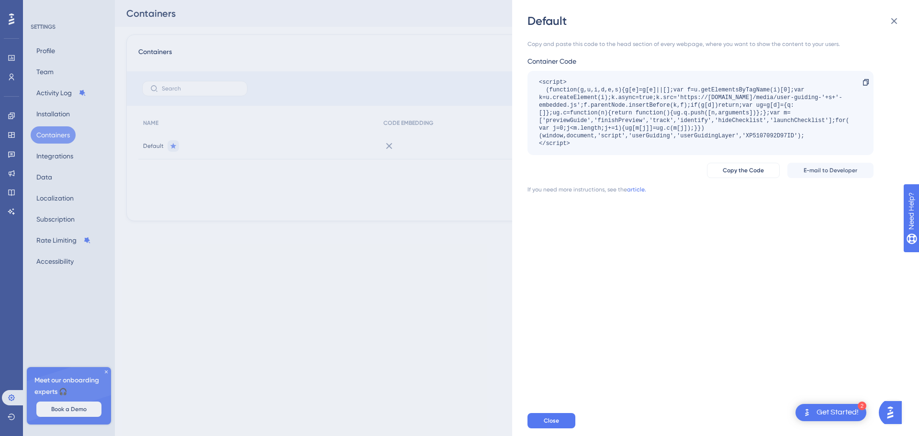
click at [456, 187] on div "Default Copy and paste this code to the head section of every webpage, where yo…" at bounding box center [459, 218] width 919 height 436
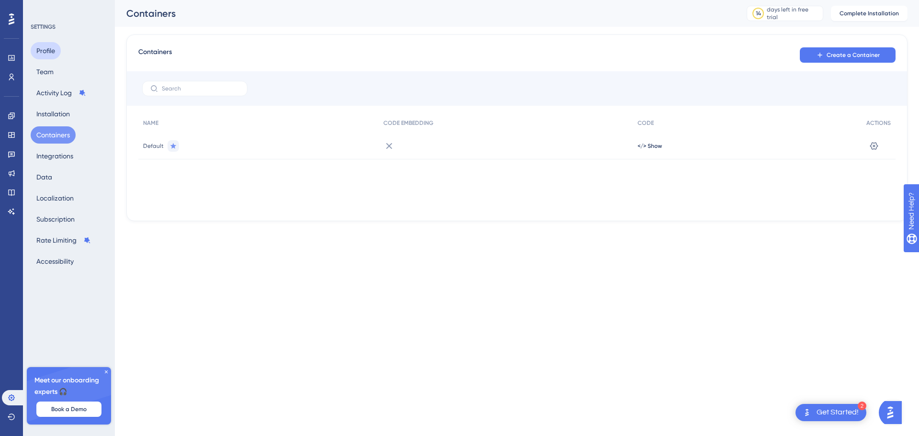
click at [57, 49] on button "Profile" at bounding box center [46, 50] width 30 height 17
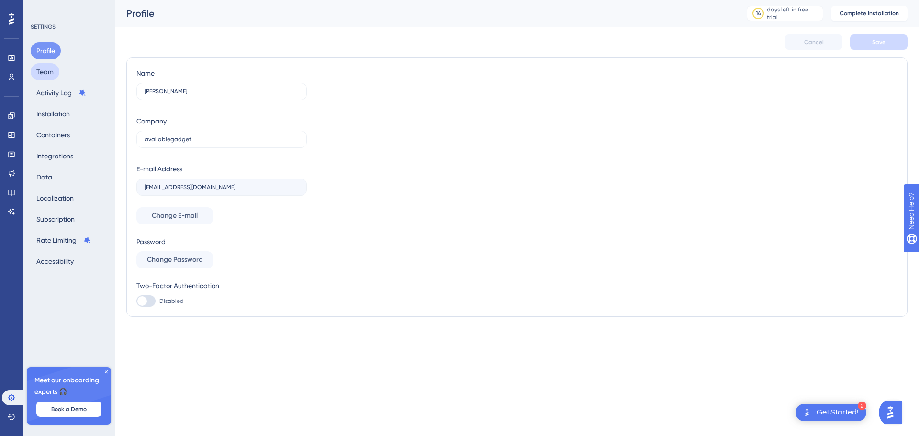
click at [47, 66] on button "Team" at bounding box center [45, 71] width 29 height 17
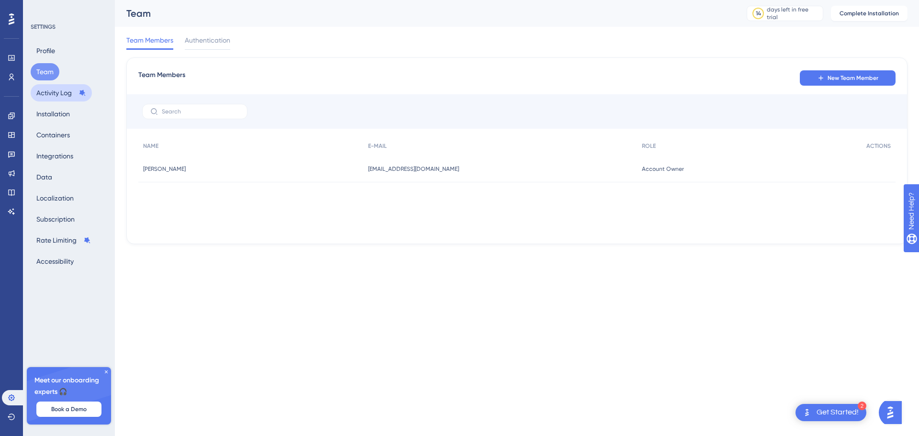
click at [43, 93] on button "Activity Log" at bounding box center [61, 92] width 61 height 17
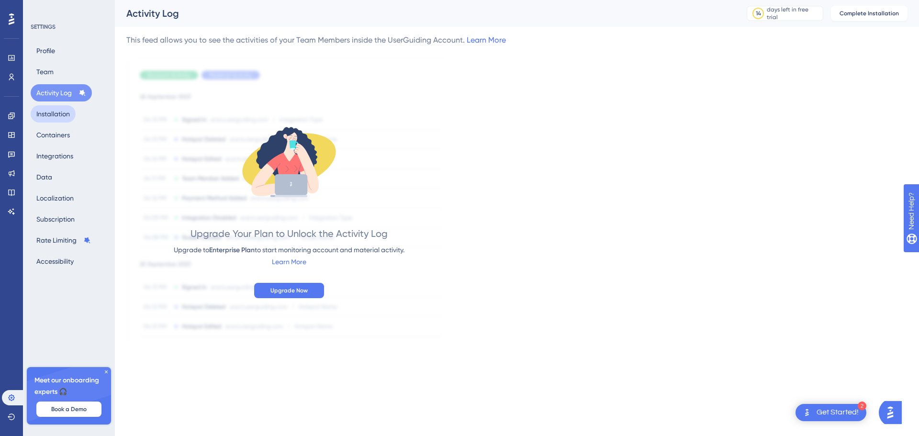
click at [64, 112] on button "Installation" at bounding box center [53, 113] width 45 height 17
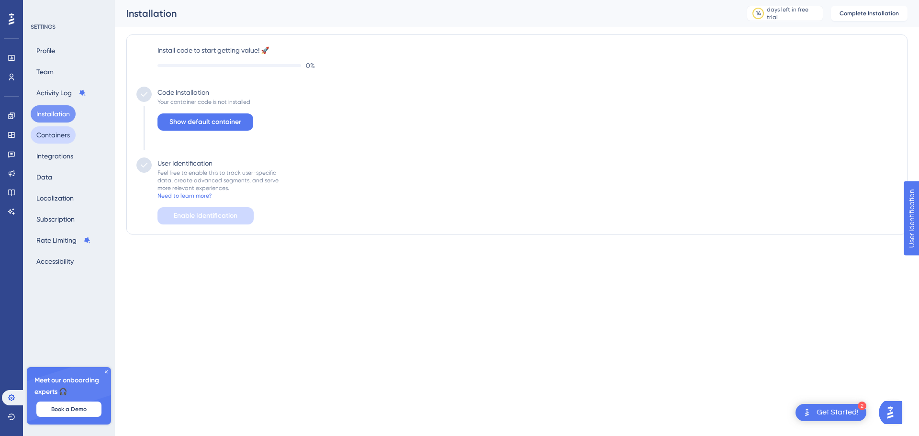
click at [68, 140] on button "Containers" at bounding box center [53, 134] width 45 height 17
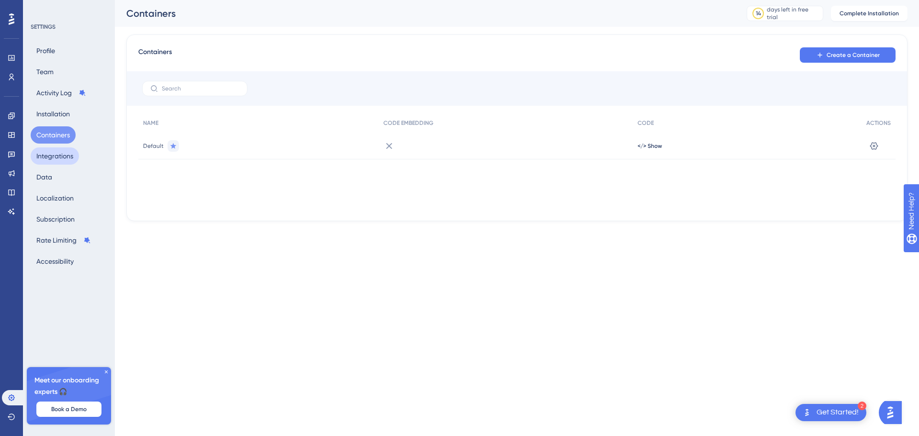
click at [60, 154] on button "Integrations" at bounding box center [55, 155] width 48 height 17
